Goal: Check status: Check status

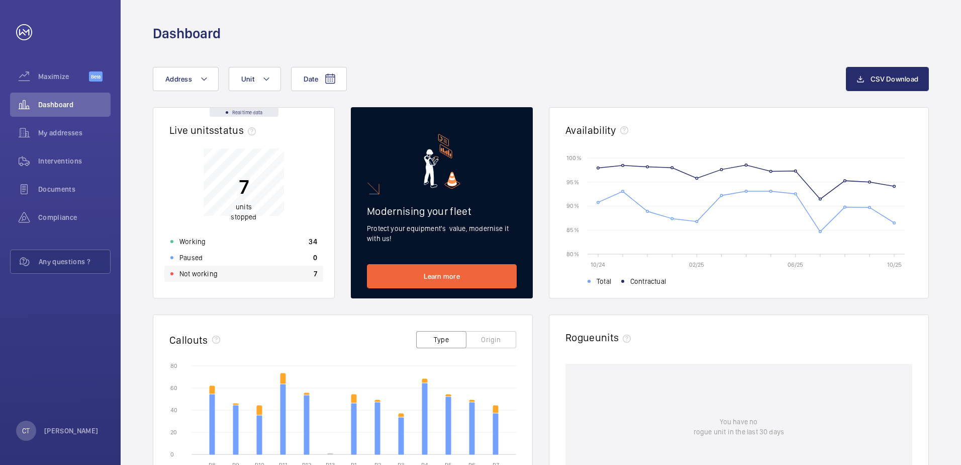
click at [209, 276] on p "Not working" at bounding box center [199, 274] width 38 height 10
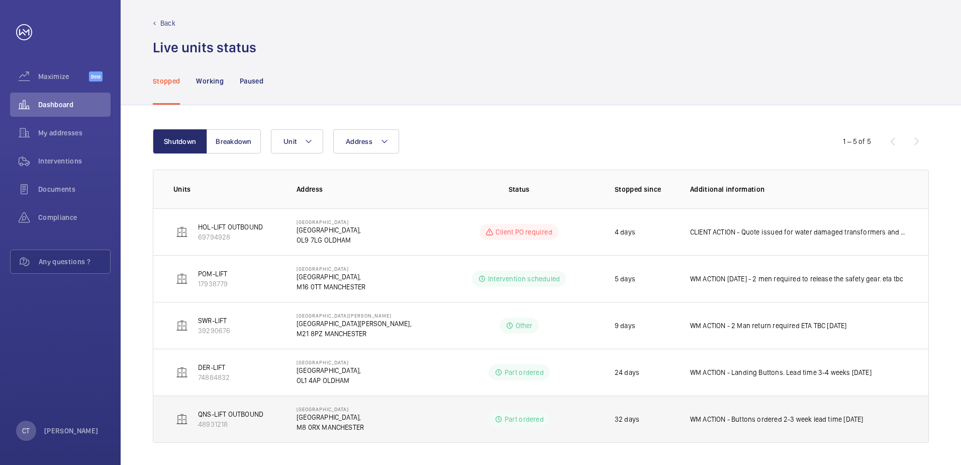
scroll to position [8, 0]
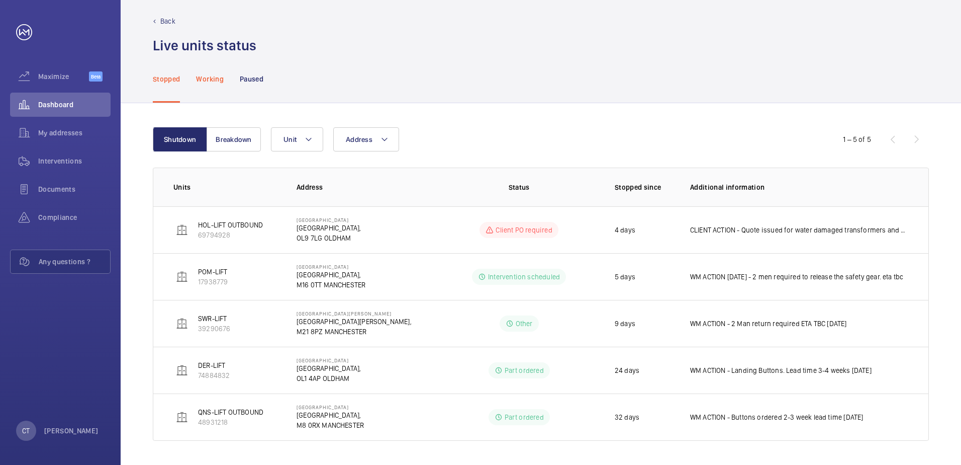
click at [216, 78] on p "Working" at bounding box center [209, 79] width 27 height 10
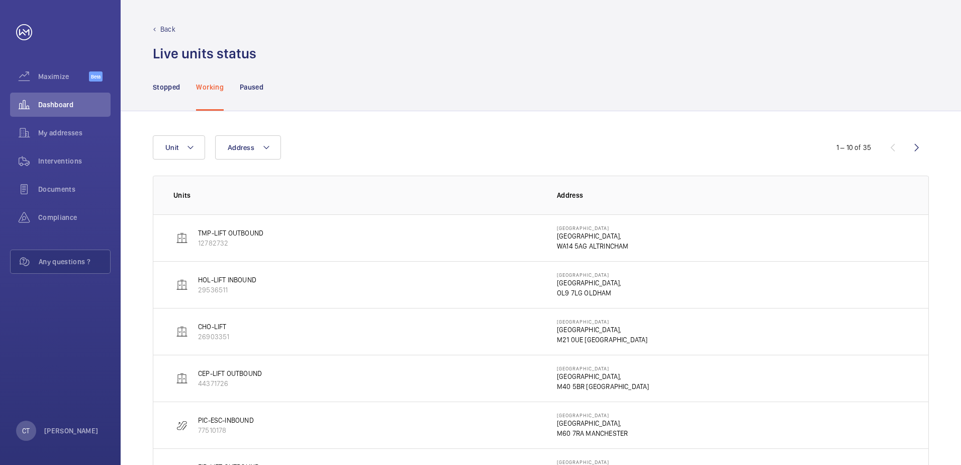
click at [923, 144] on wm-front-icon-button at bounding box center [917, 147] width 24 height 24
